Goal: Task Accomplishment & Management: Complete application form

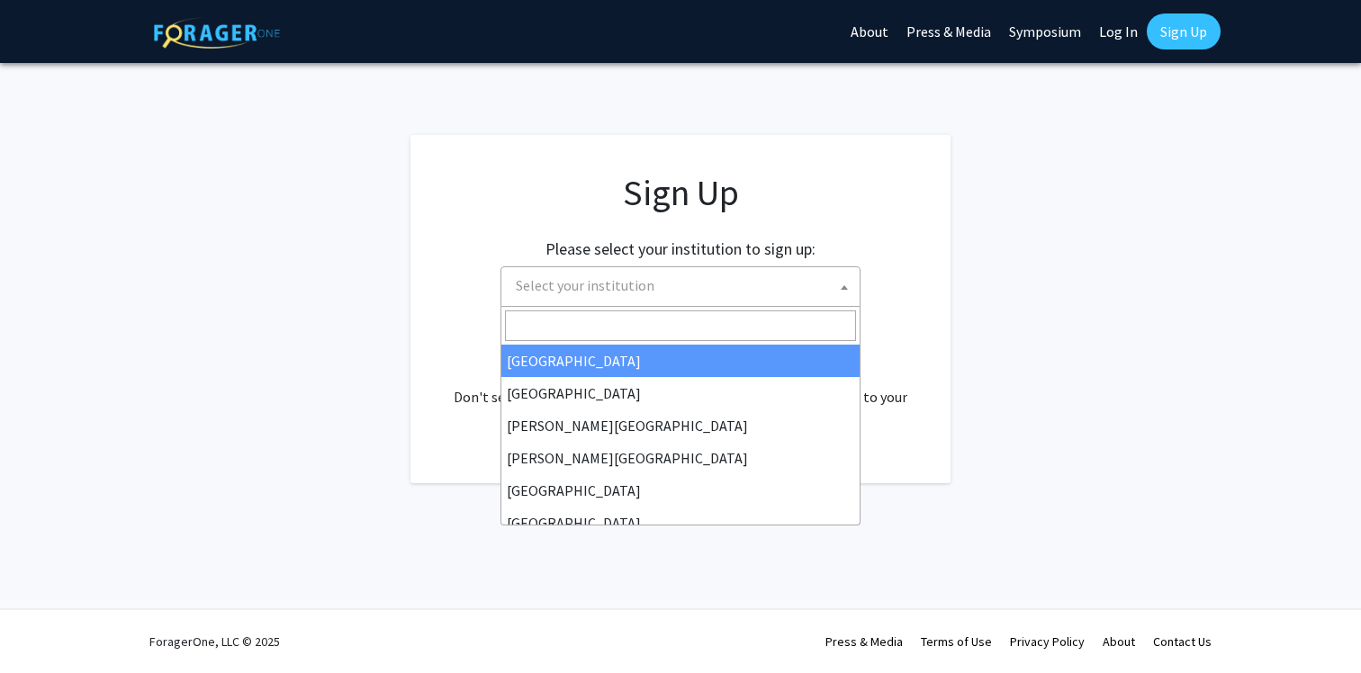
click at [781, 281] on span "Select your institution" at bounding box center [684, 285] width 351 height 37
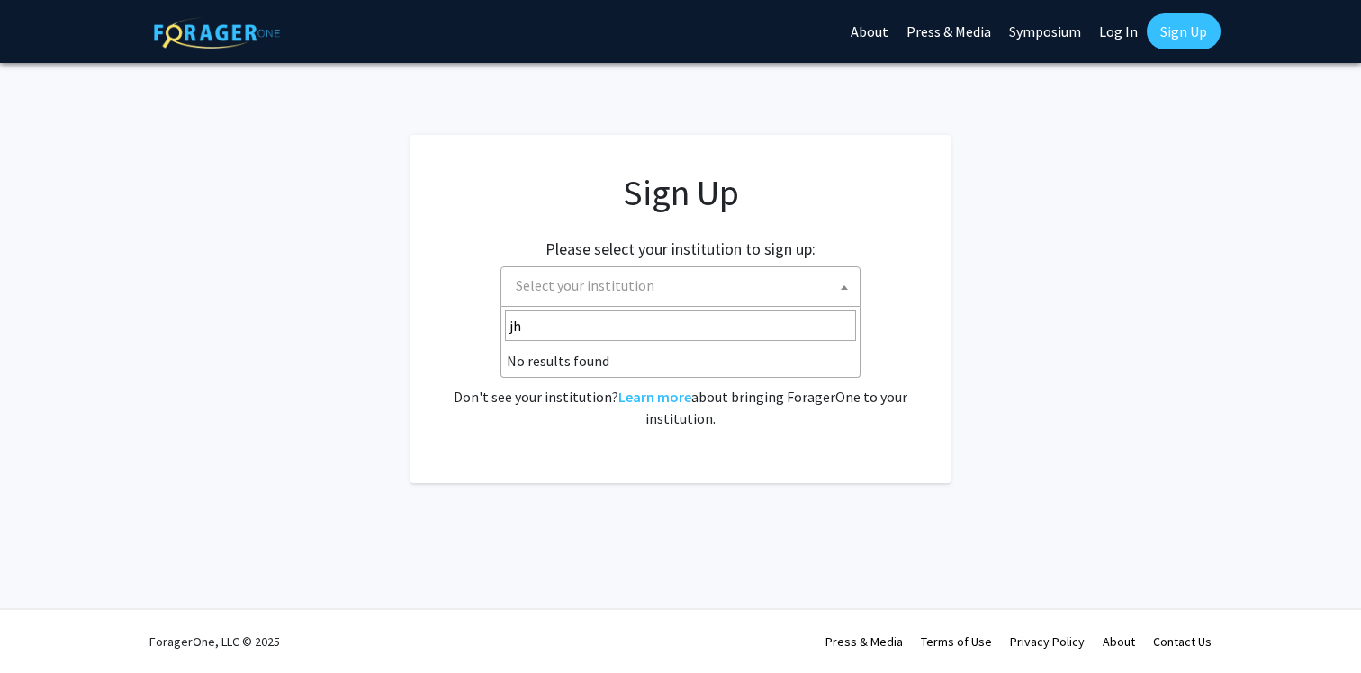
type input "j"
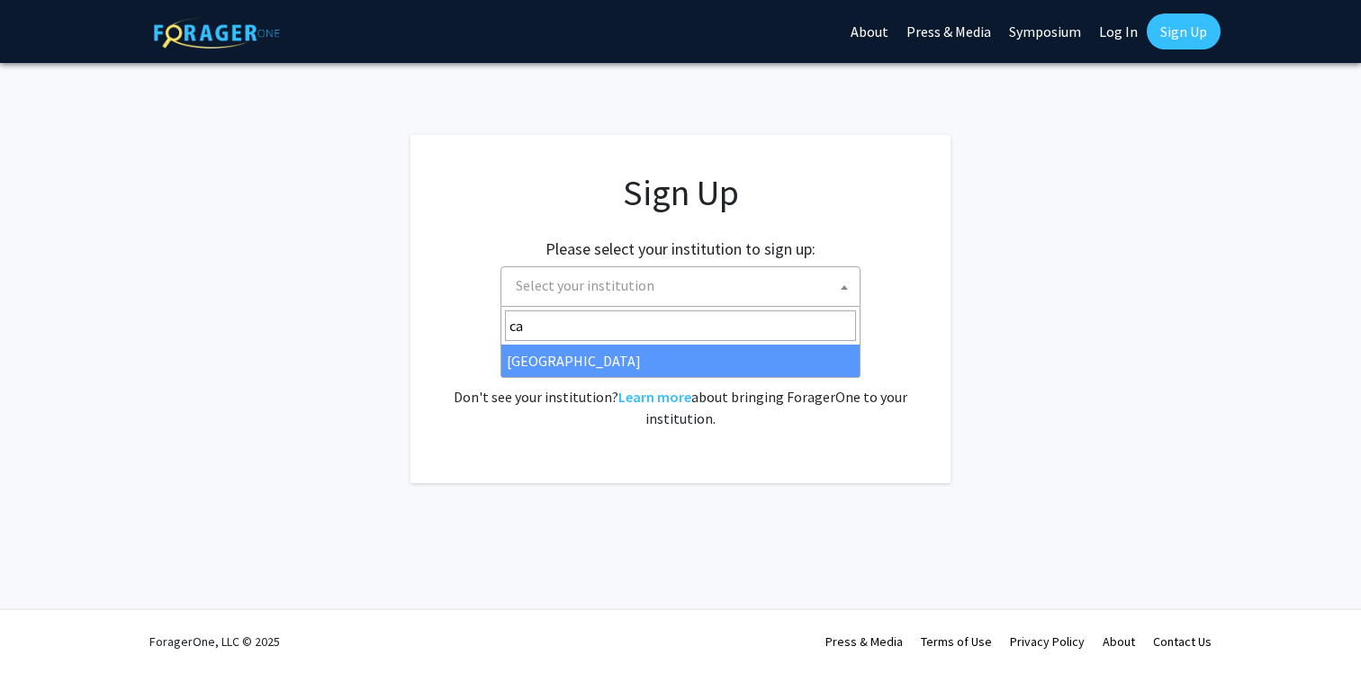
type input "c"
type input "joh"
select select "1"
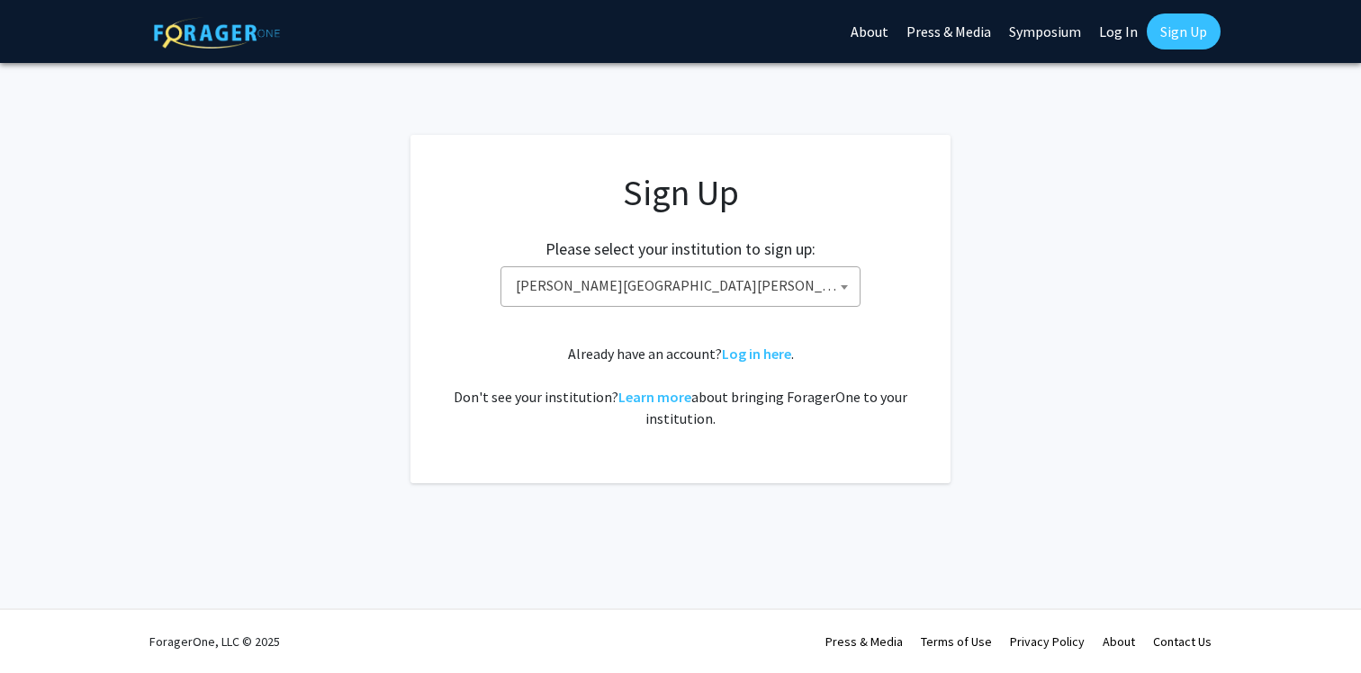
click at [849, 328] on div "Sign Up Please select your institution to sign up: Baylor University Brandeis U…" at bounding box center [681, 300] width 468 height 258
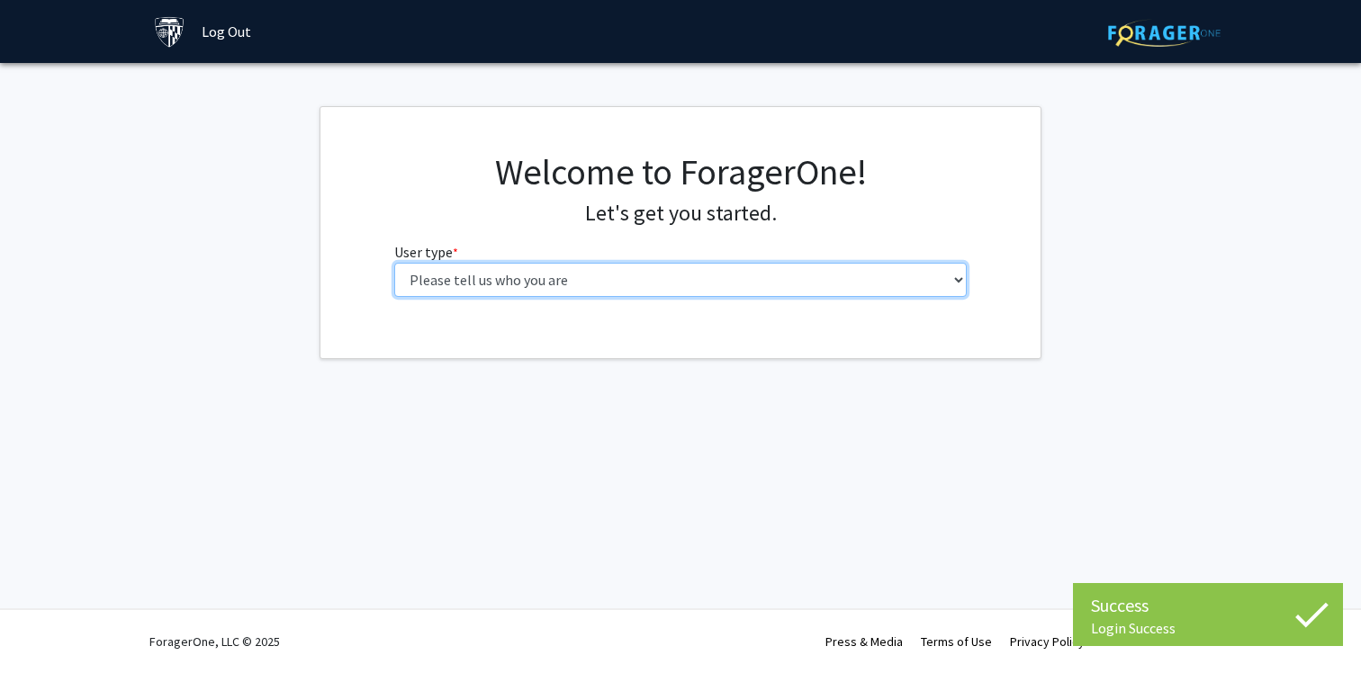
click at [779, 284] on select "Please tell us who you are Undergraduate Student Master's Student Doctoral Cand…" at bounding box center [680, 280] width 573 height 34
select select "2: masters"
click at [394, 263] on select "Please tell us who you are Undergraduate Student Master's Student Doctoral Cand…" at bounding box center [680, 280] width 573 height 34
